Goal: Navigation & Orientation: Go to known website

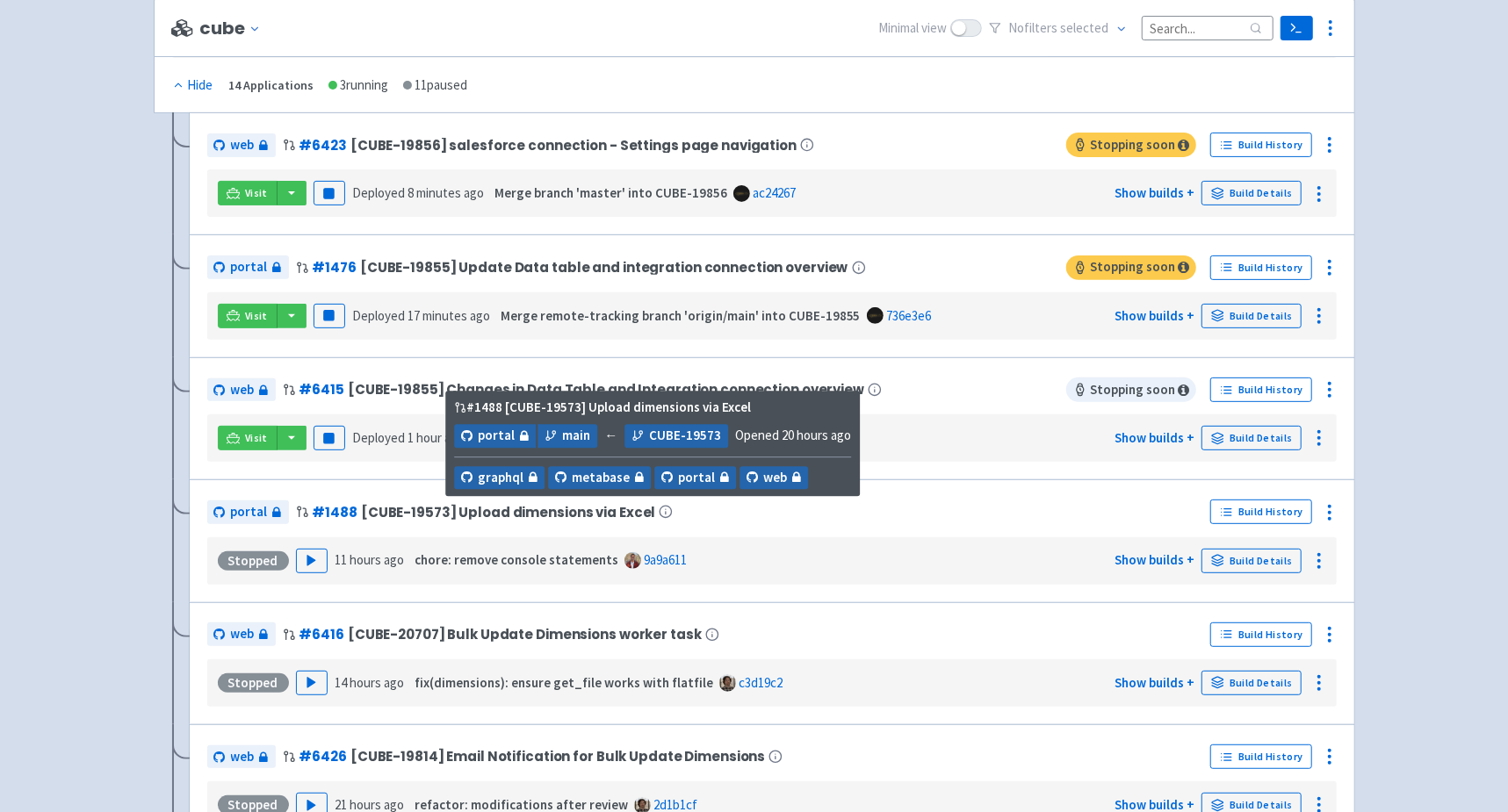
scroll to position [313, 0]
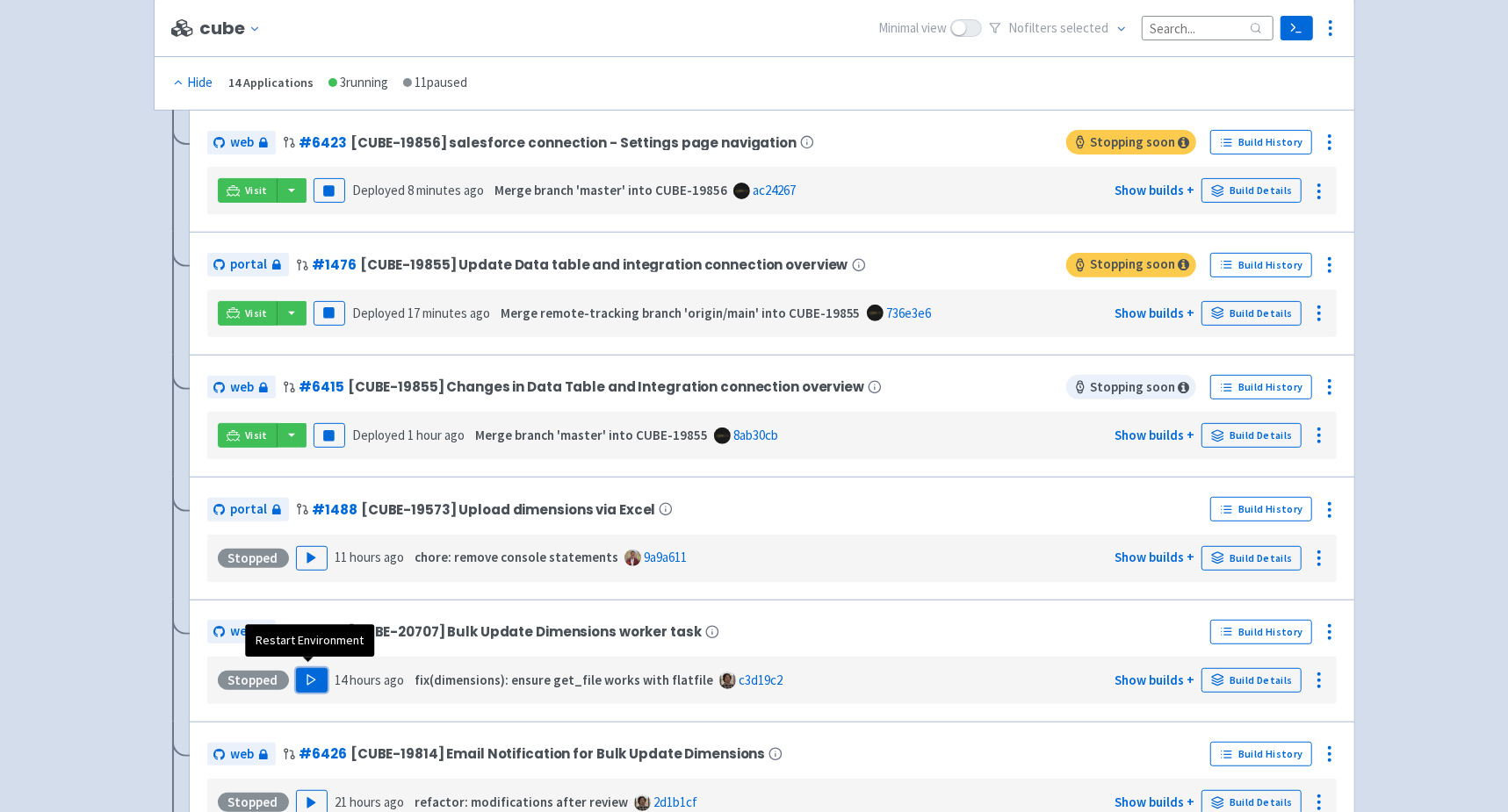
click at [308, 675] on polygon "button" at bounding box center [311, 680] width 8 height 10
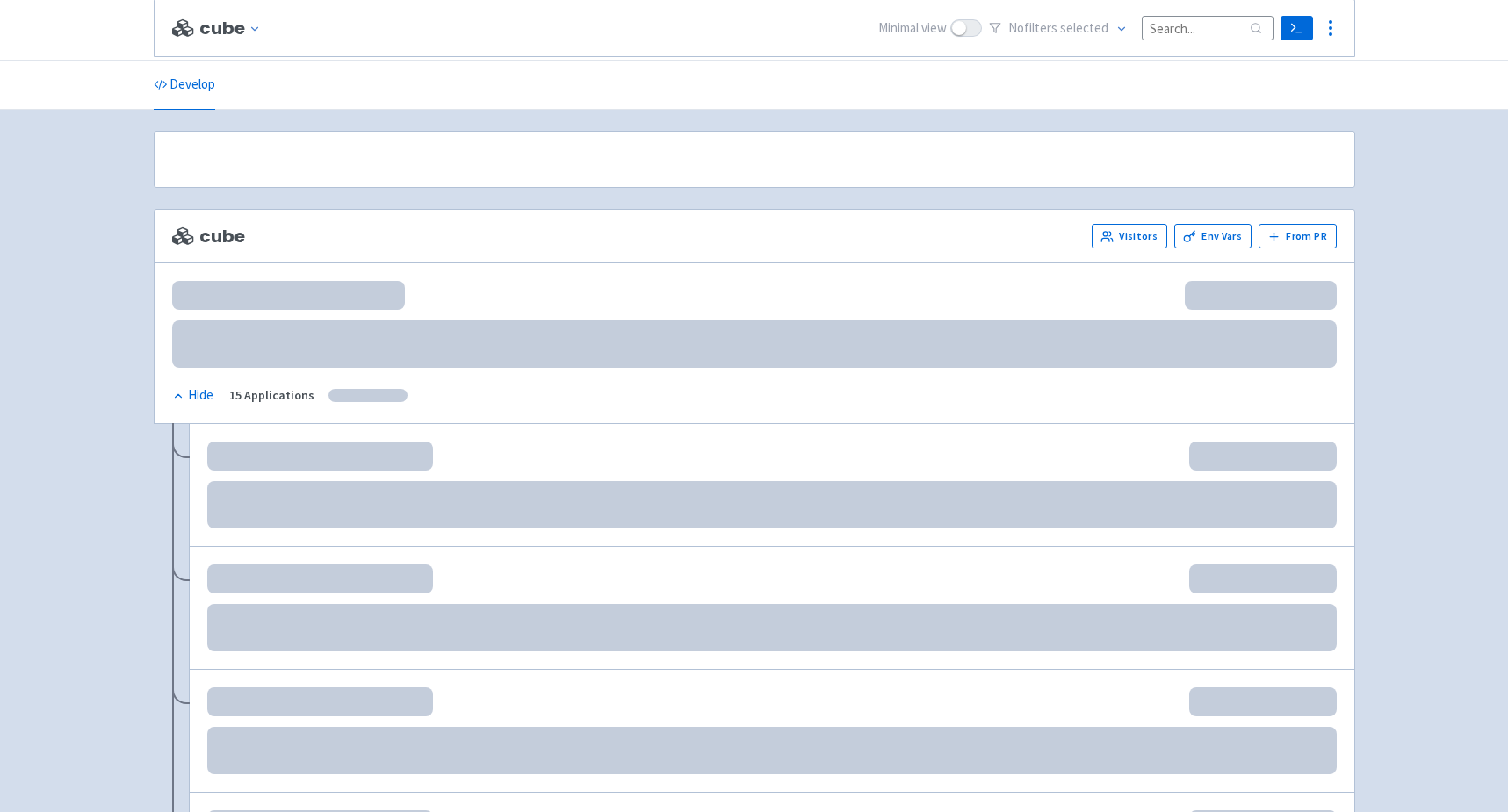
scroll to position [313, 0]
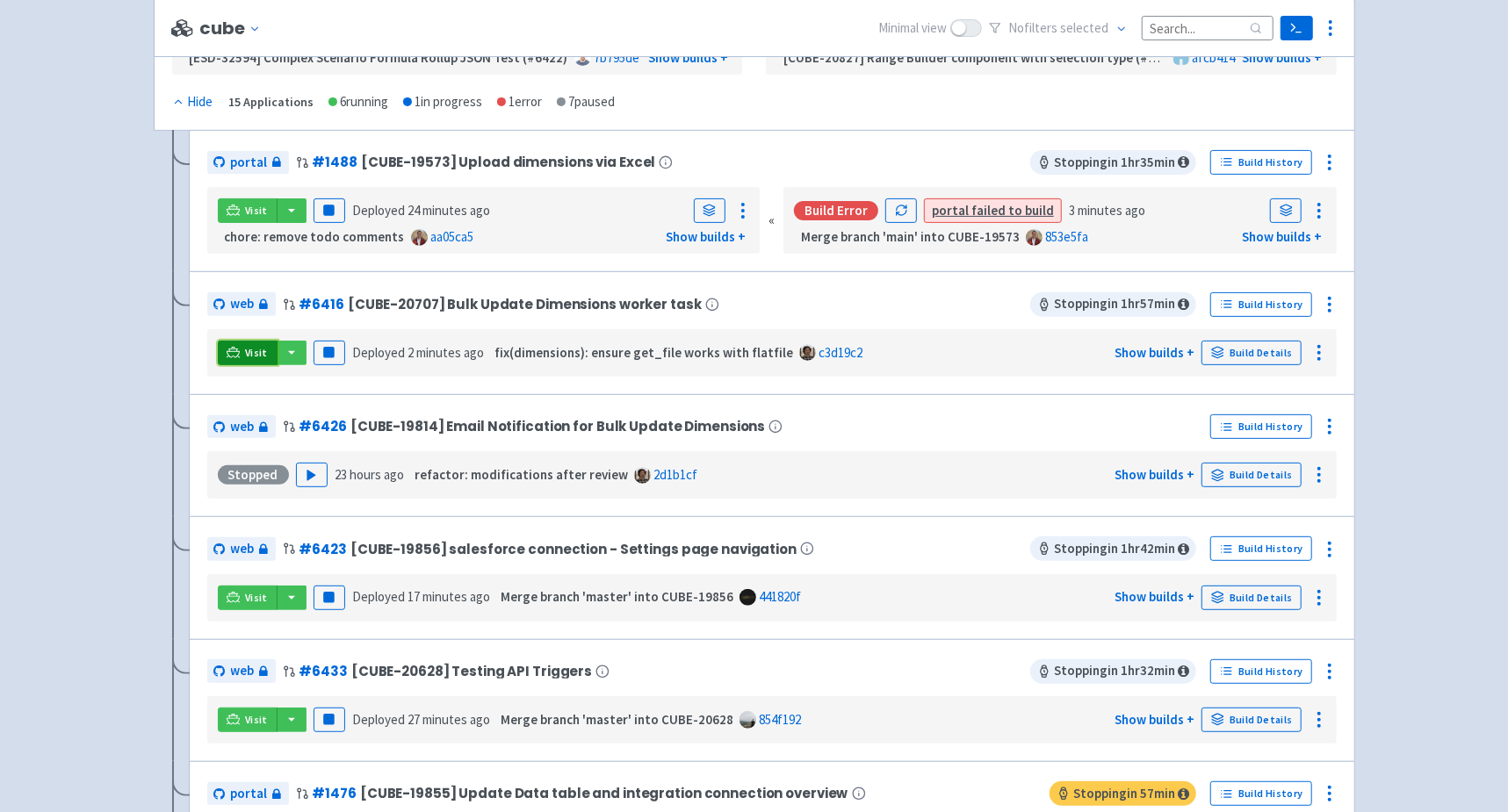
click at [253, 347] on span "Visit" at bounding box center [257, 353] width 23 height 14
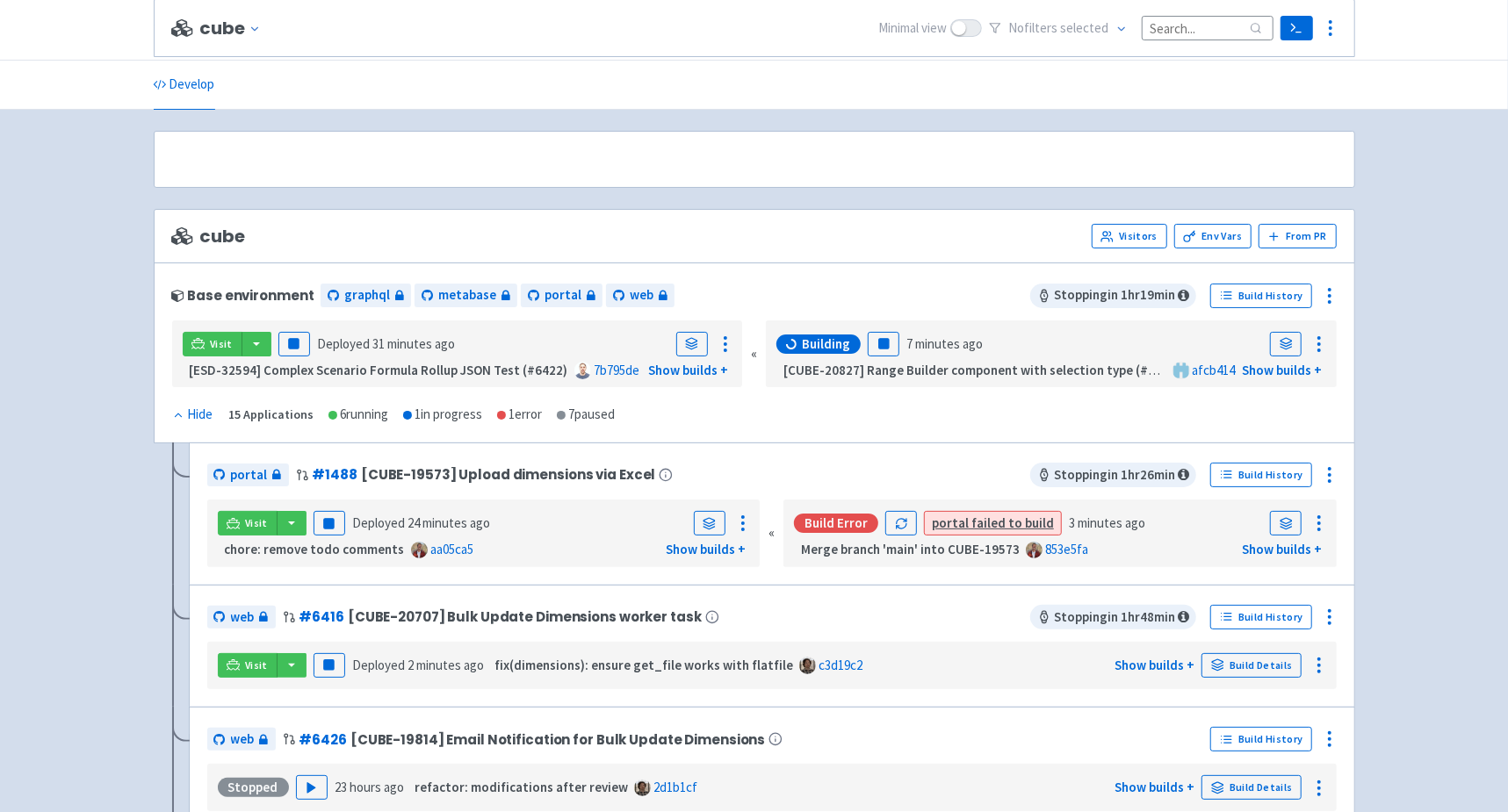
scroll to position [448, 0]
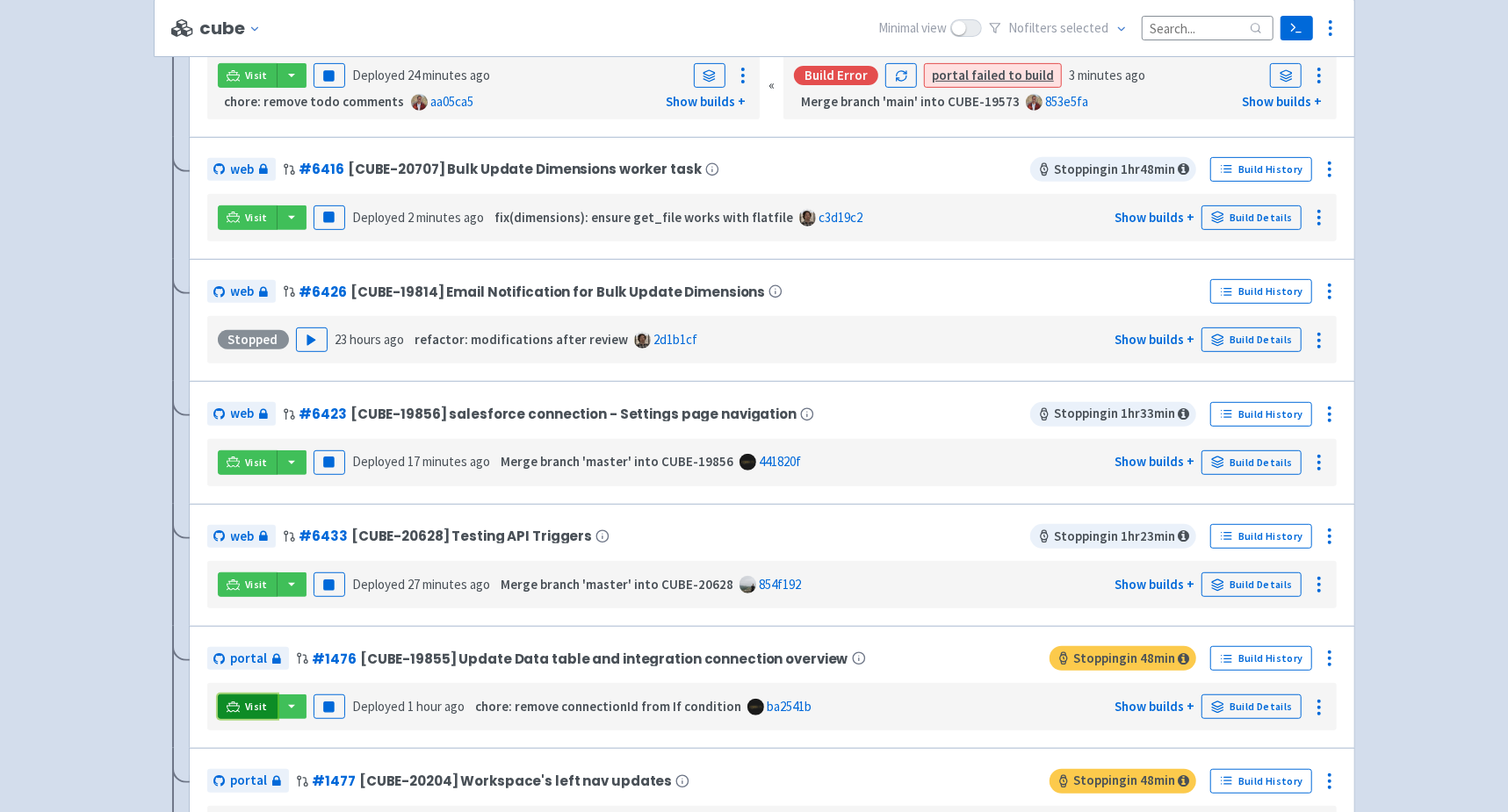
click at [245, 700] on span "Visit" at bounding box center [257, 707] width 23 height 14
click at [218, 695] on link "Visit" at bounding box center [247, 707] width 60 height 25
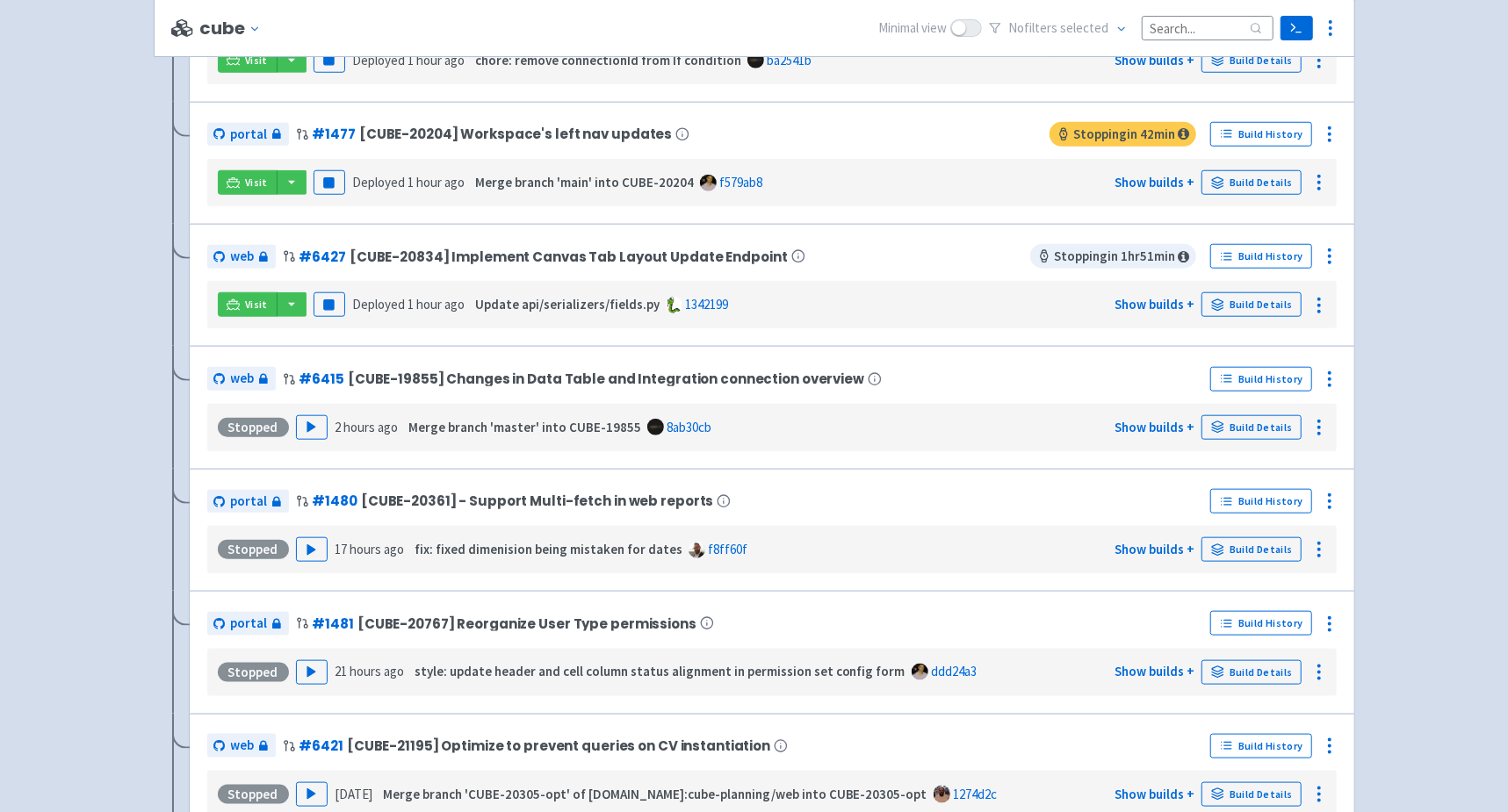
scroll to position [1072, 0]
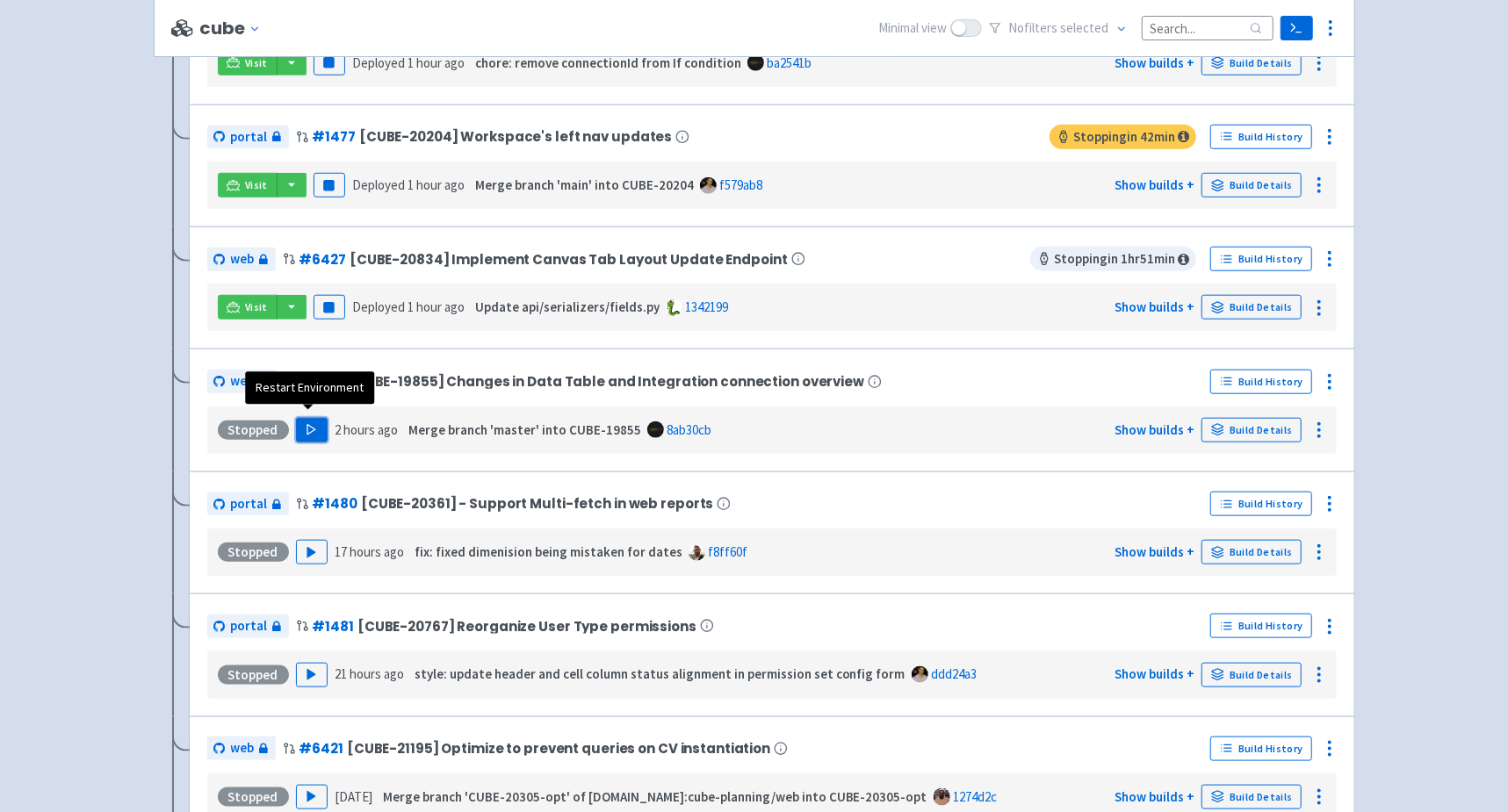
click at [318, 418] on button "Play" at bounding box center [312, 430] width 32 height 25
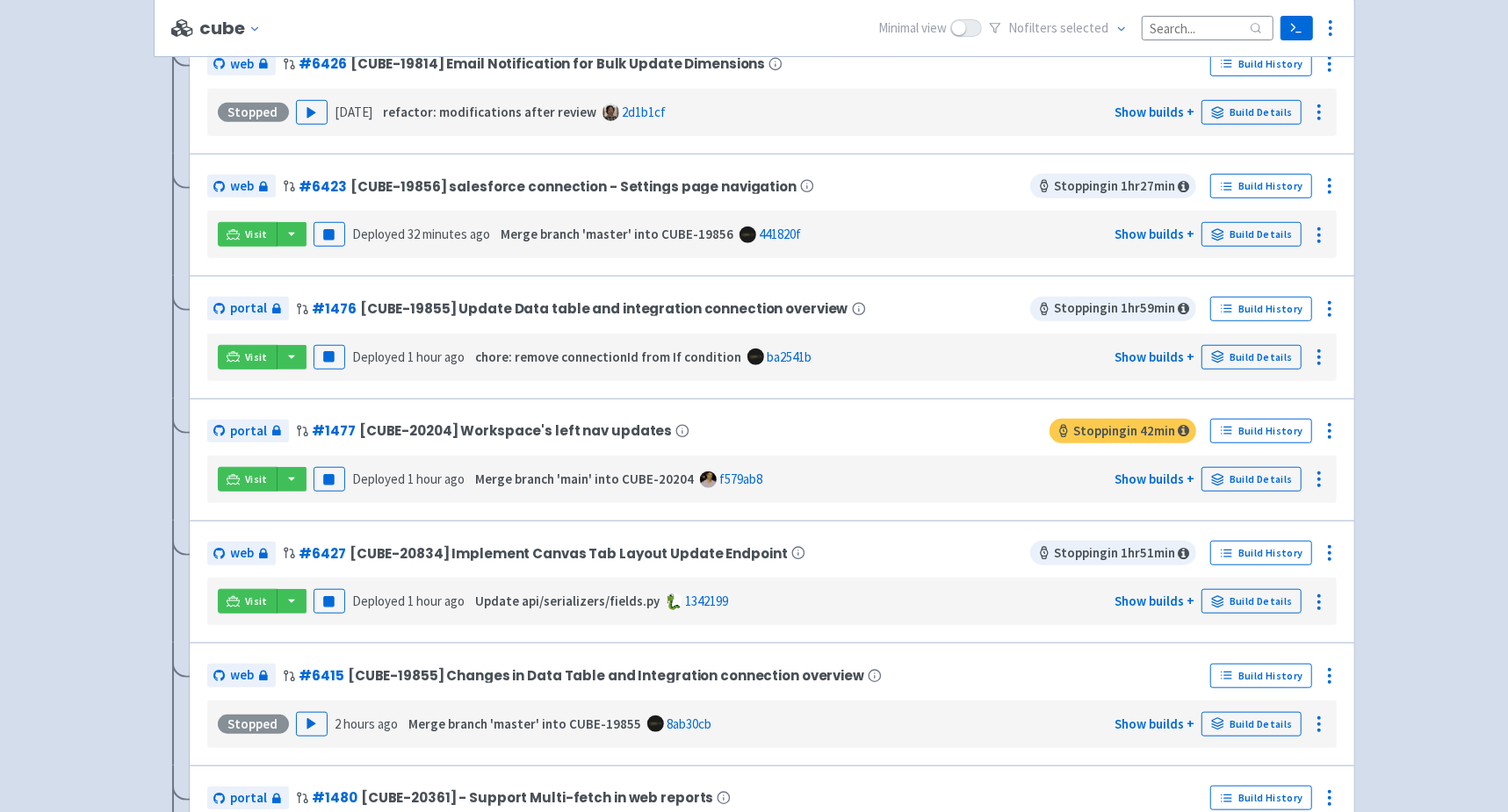
scroll to position [788, 0]
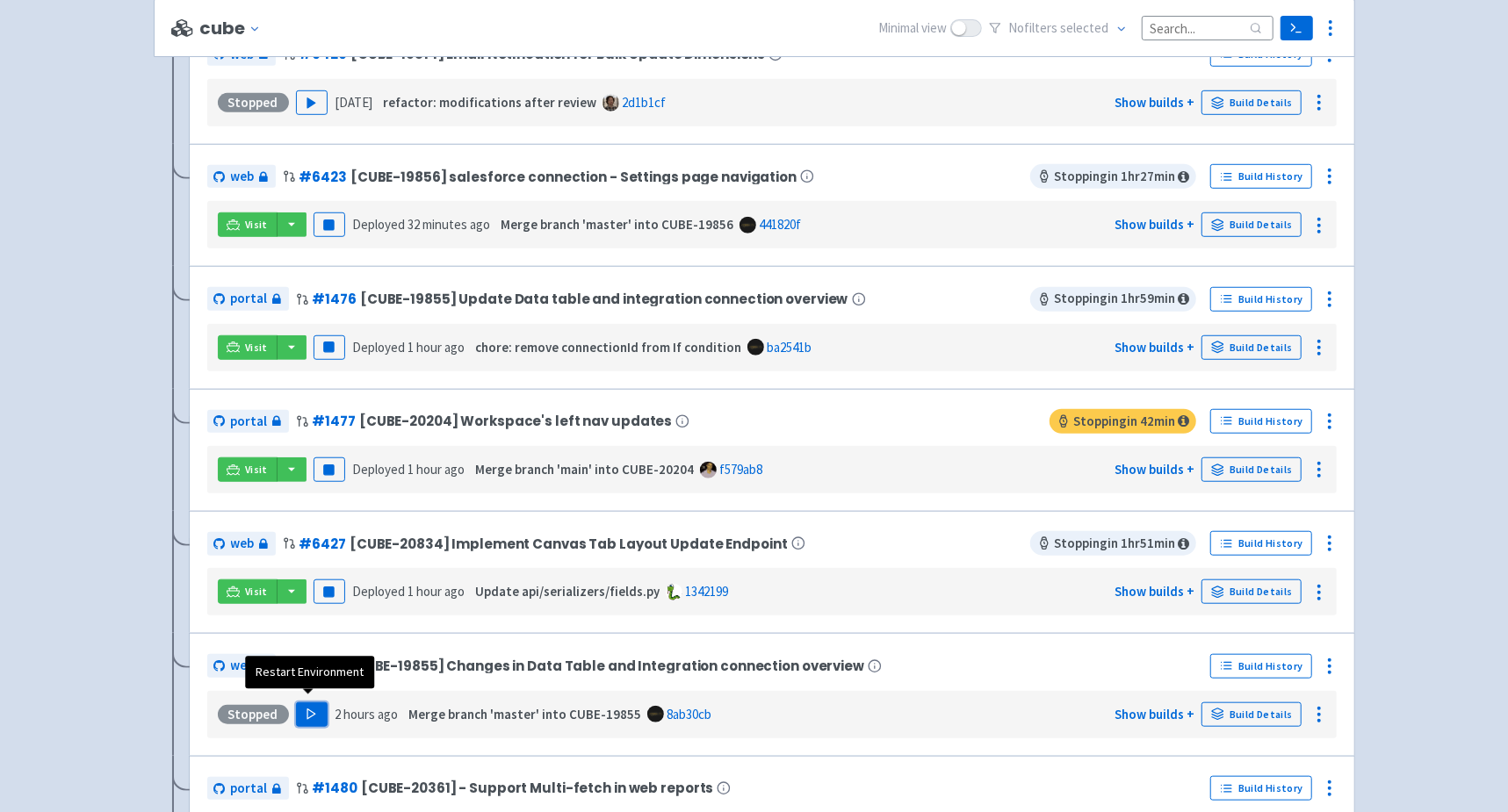
click at [307, 711] on polygon "button" at bounding box center [311, 714] width 8 height 10
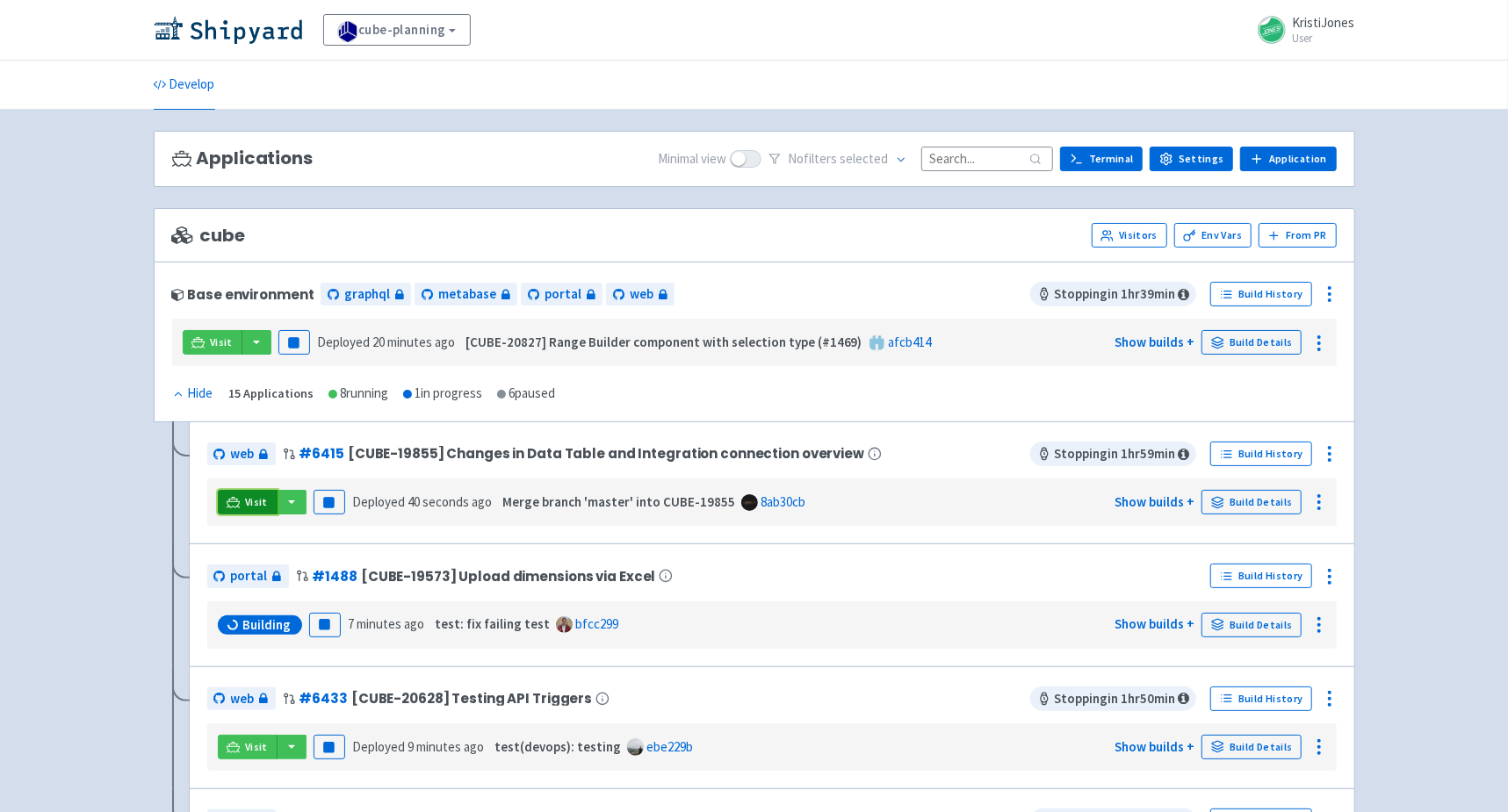
click at [229, 503] on icon at bounding box center [233, 502] width 13 height 13
click at [242, 506] on link "Visit" at bounding box center [247, 503] width 60 height 25
